Goal: Consume media (video, audio): Consume media (video, audio)

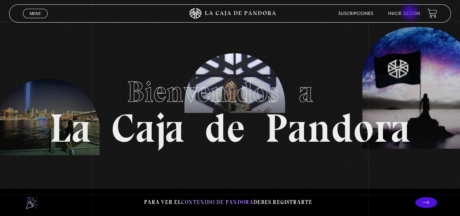
click at [411, 13] on link "Inicie sesión" at bounding box center [404, 14] width 32 height 4
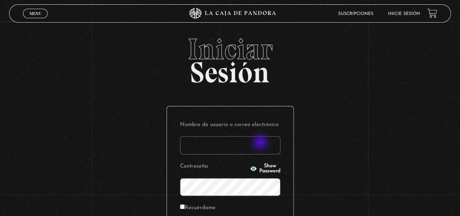
scroll to position [36, 0]
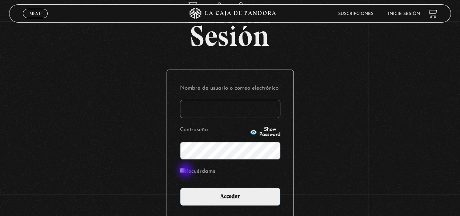
type input "lilita020@gmail.com"
click at [185, 171] on input "Recuérdame" at bounding box center [182, 170] width 5 height 5
checkbox input "true"
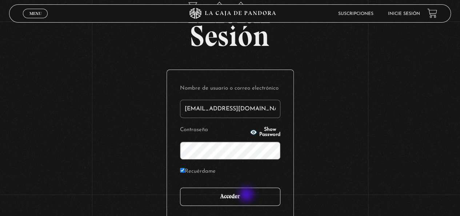
click at [247, 195] on input "Acceder" at bounding box center [230, 196] width 100 height 18
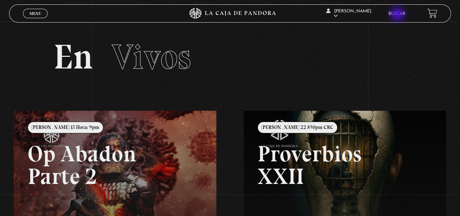
click at [398, 15] on link "Buscar" at bounding box center [397, 14] width 17 height 4
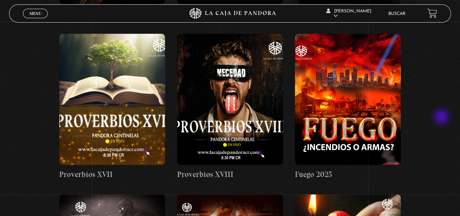
scroll to position [2366, 0]
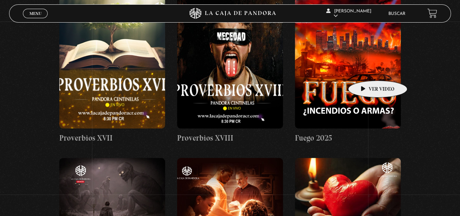
click at [361, 64] on figure at bounding box center [348, 62] width 106 height 131
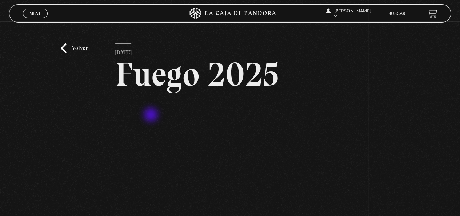
scroll to position [73, 0]
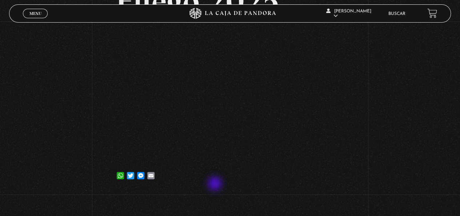
click at [212, 182] on article "11 febrero, 2025 Fuego 2025 WhatsApp Twitter Messenger Email" at bounding box center [230, 78] width 230 height 214
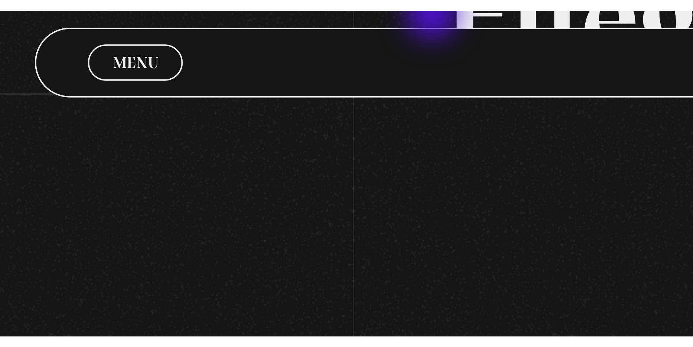
scroll to position [2, 0]
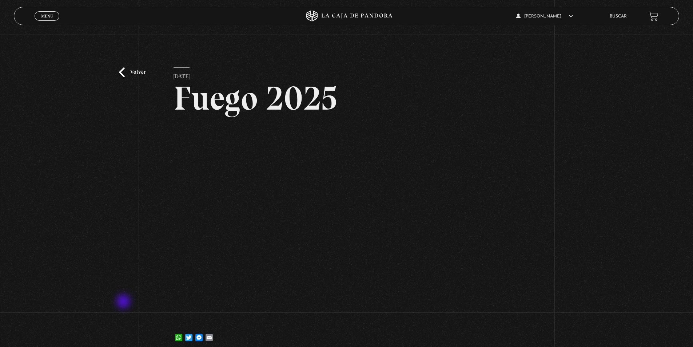
scroll to position [39, 0]
